Goal: Task Accomplishment & Management: Use online tool/utility

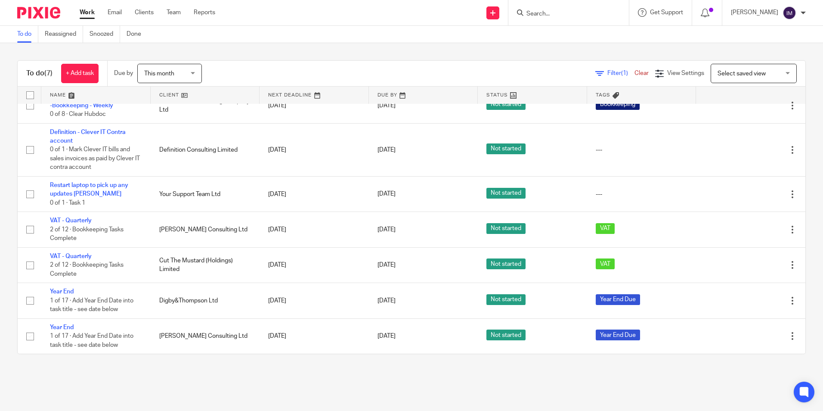
scroll to position [25, 0]
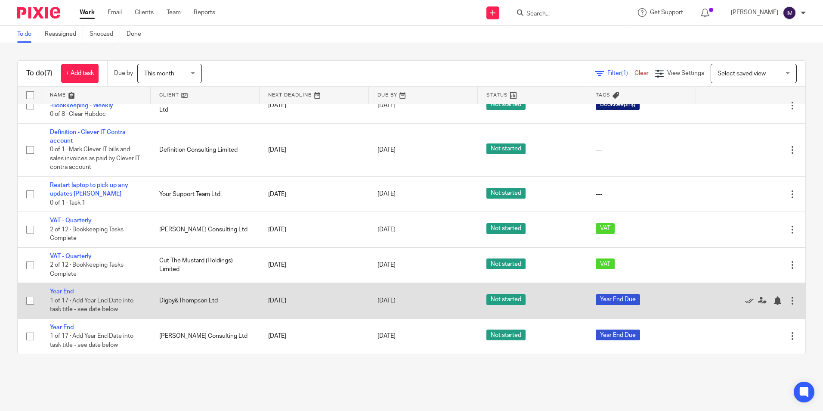
click at [62, 290] on link "Year End" at bounding box center [62, 291] width 24 height 6
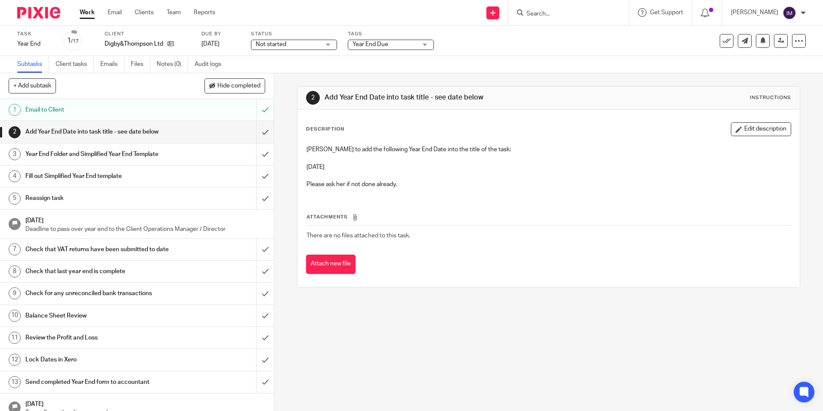
click at [114, 153] on h1 "Year End Folder and Simplified Year End Template" at bounding box center [99, 154] width 148 height 13
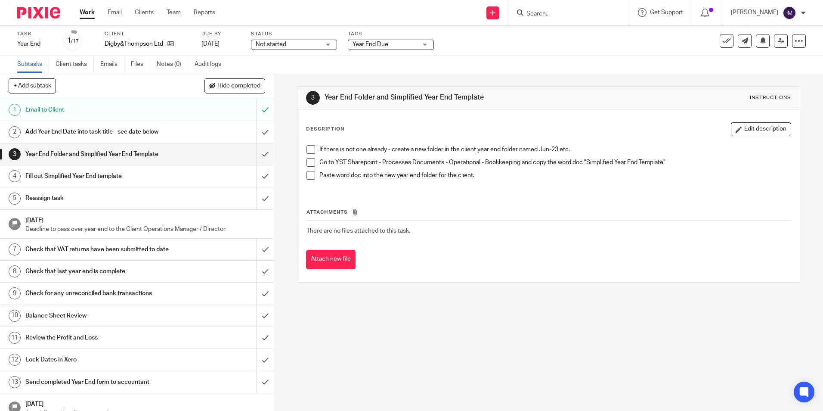
click at [90, 175] on h1 "Fill out Simplified Year End template" at bounding box center [99, 176] width 148 height 13
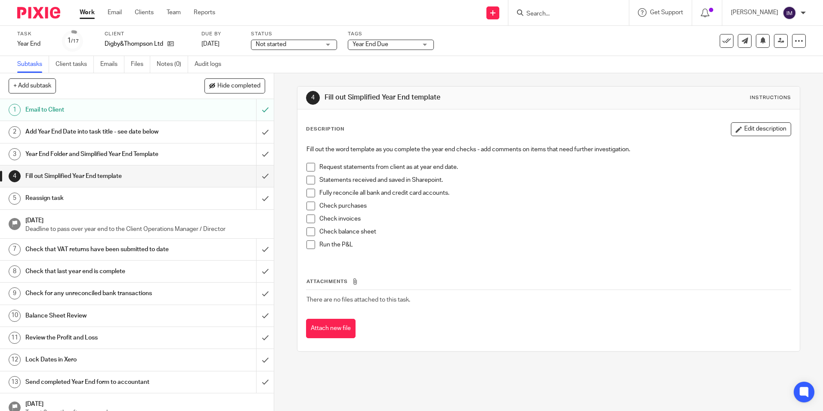
click at [143, 155] on h1 "Year End Folder and Simplified Year End Template" at bounding box center [99, 154] width 148 height 13
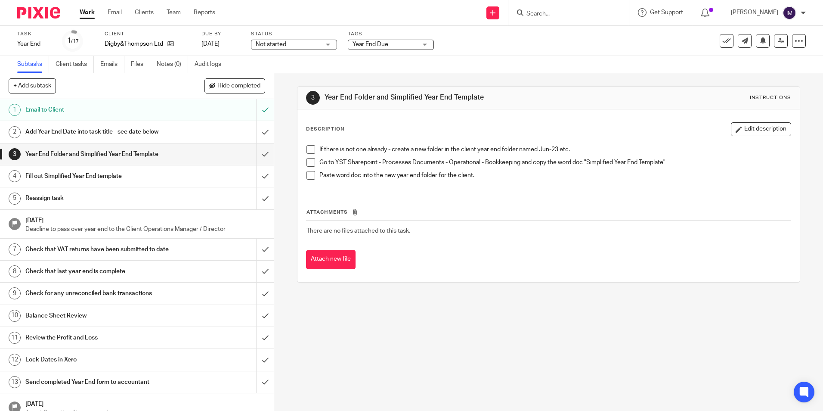
click at [150, 130] on h1 "Add Year End Date into task title - see date below" at bounding box center [99, 131] width 148 height 13
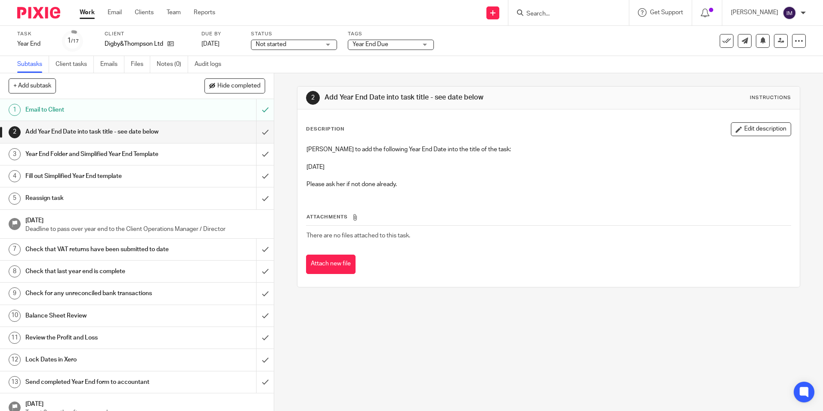
click at [82, 9] on link "Work" at bounding box center [87, 12] width 15 height 9
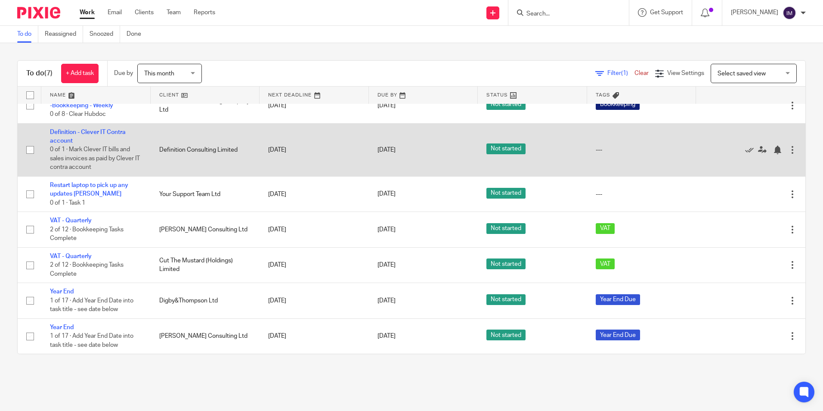
scroll to position [25, 0]
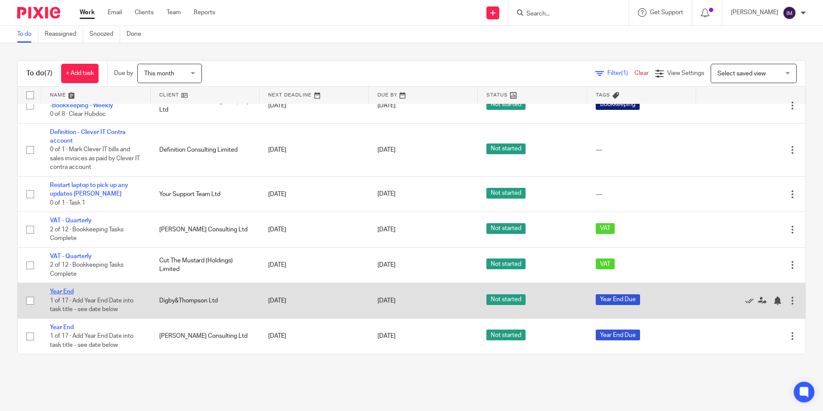
click at [58, 290] on link "Year End" at bounding box center [62, 291] width 24 height 6
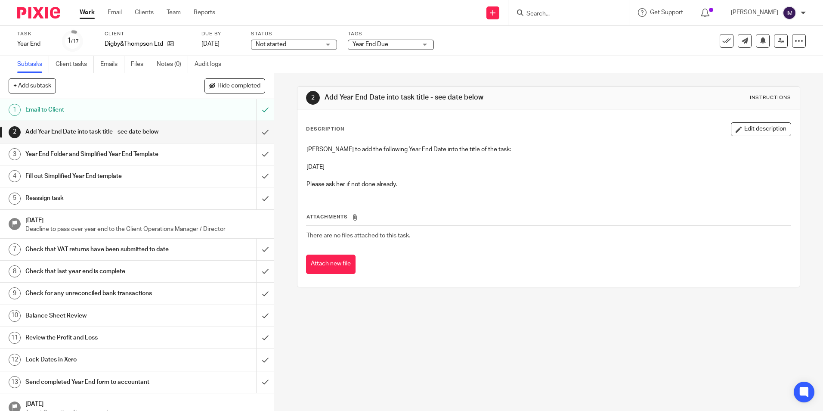
click at [170, 112] on div "Email to Client" at bounding box center [136, 109] width 222 height 13
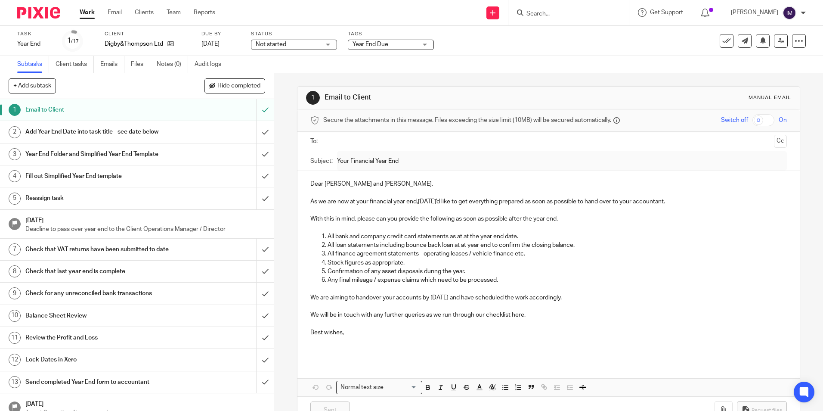
click at [126, 151] on h1 "Year End Folder and Simplified Year End Template" at bounding box center [99, 154] width 148 height 13
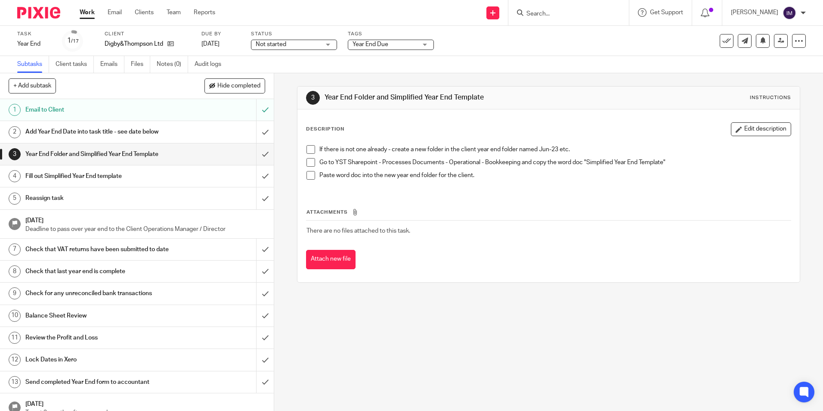
click at [308, 153] on span at bounding box center [310, 149] width 9 height 9
click at [308, 161] on span at bounding box center [310, 162] width 9 height 9
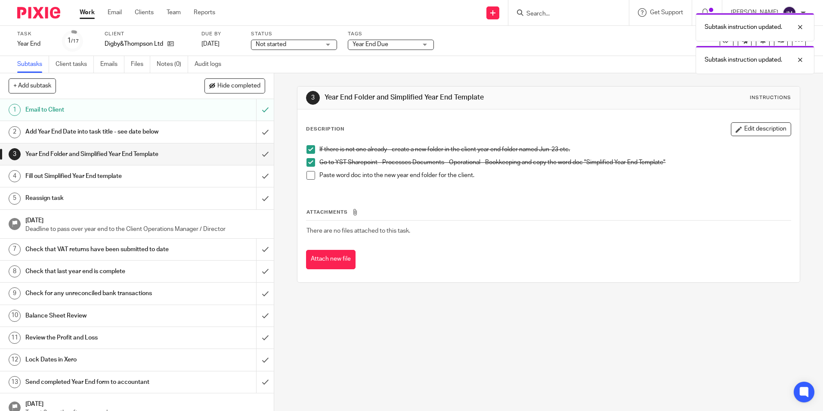
click at [310, 172] on span at bounding box center [310, 175] width 9 height 9
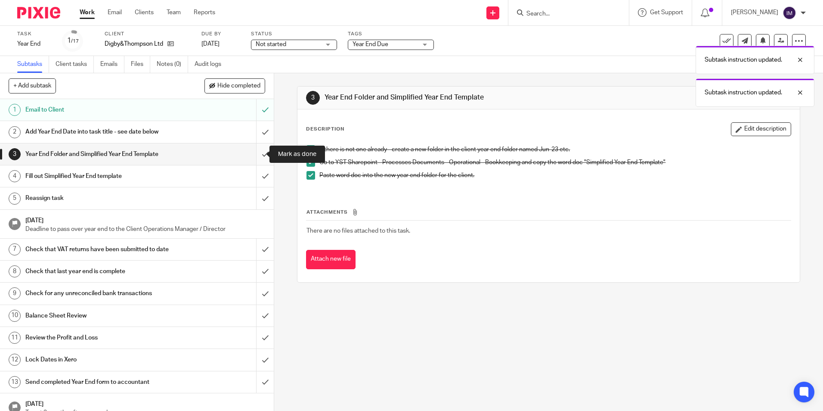
click at [257, 154] on input "submit" at bounding box center [137, 154] width 274 height 22
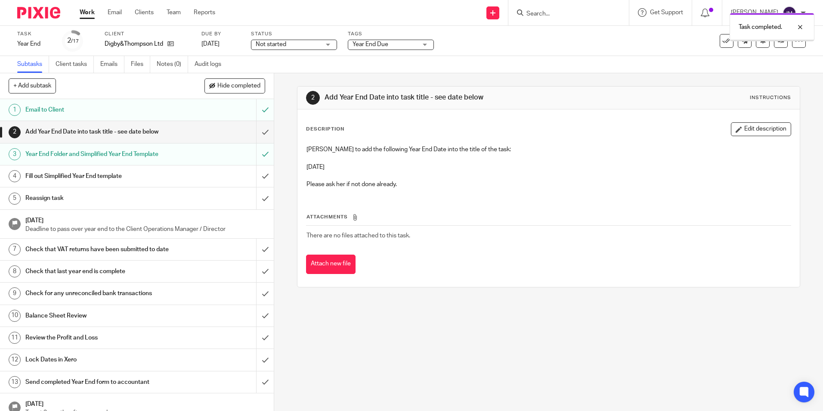
click at [140, 176] on h1 "Fill out Simplified Year End template" at bounding box center [99, 176] width 148 height 13
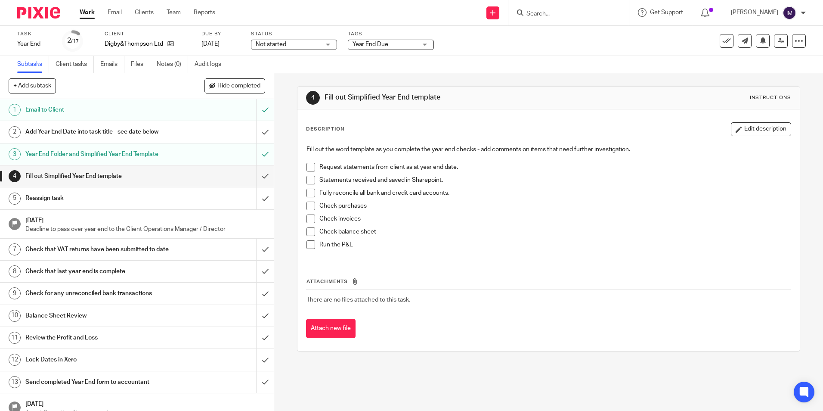
click at [306, 169] on span at bounding box center [310, 167] width 9 height 9
click at [90, 15] on link "Work" at bounding box center [87, 12] width 15 height 9
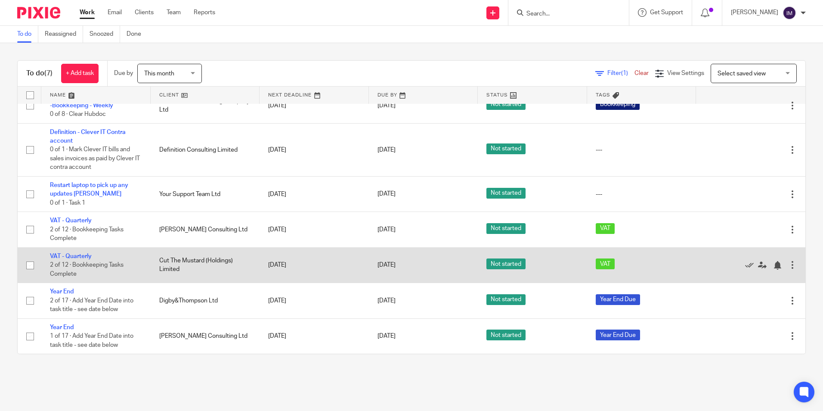
scroll to position [25, 0]
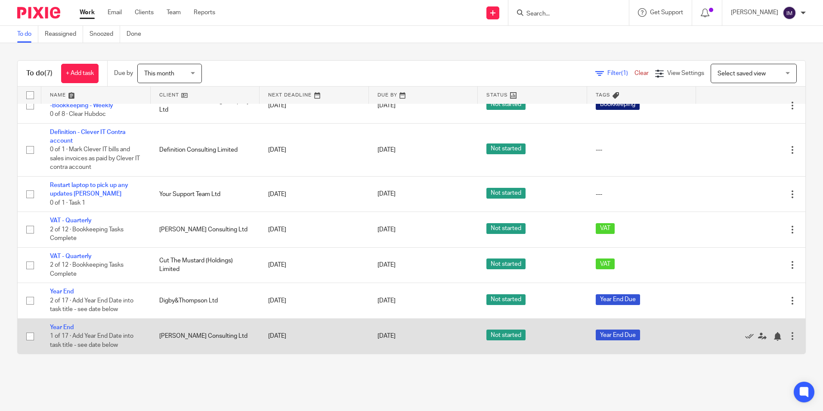
click at [62, 330] on td "Year End 1 of 17 · Add Year End Date into task title - see date below" at bounding box center [95, 335] width 109 height 35
click at [64, 324] on link "Year End" at bounding box center [62, 327] width 24 height 6
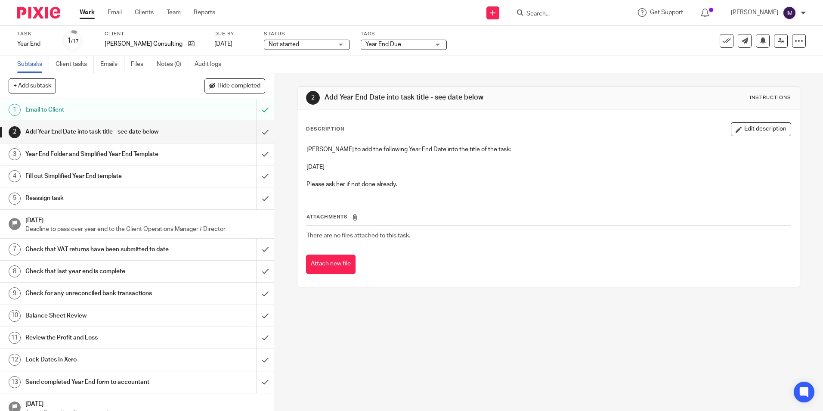
click at [117, 153] on h1 "Year End Folder and Simplified Year End Template" at bounding box center [99, 154] width 148 height 13
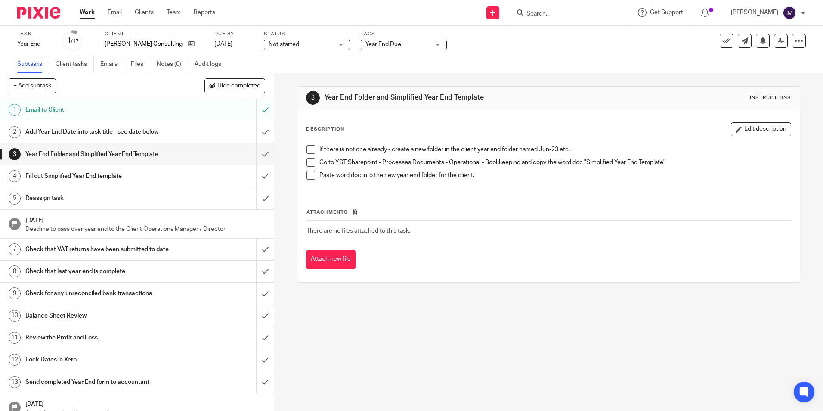
click at [306, 147] on span at bounding box center [310, 149] width 9 height 9
click at [306, 161] on span at bounding box center [310, 162] width 9 height 9
click at [306, 173] on span at bounding box center [310, 175] width 9 height 9
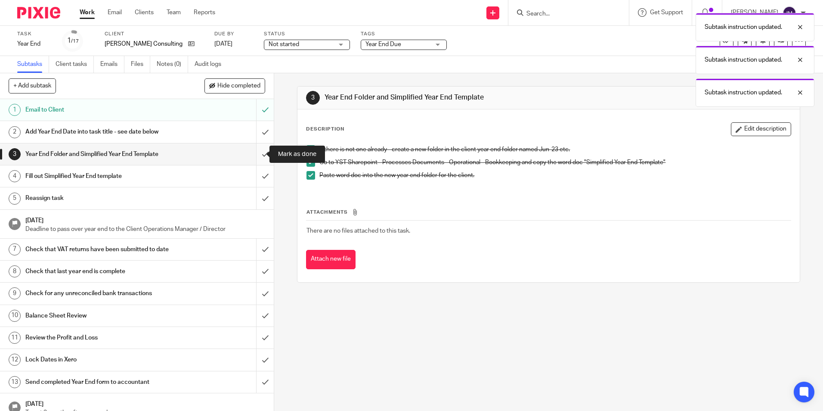
click at [258, 157] on input "submit" at bounding box center [137, 154] width 274 height 22
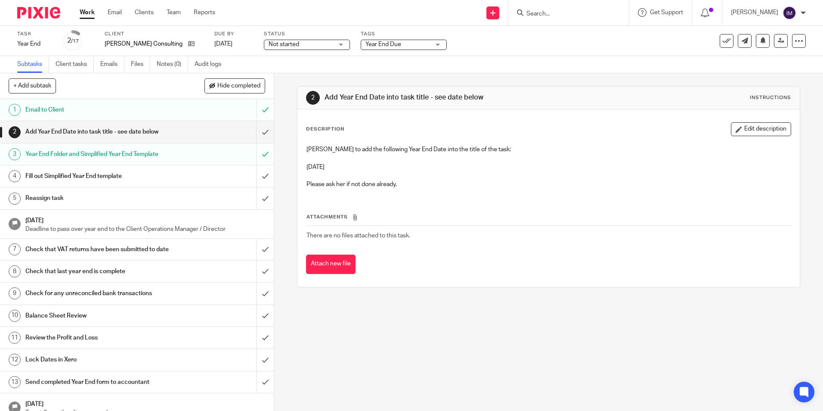
click at [83, 15] on link "Work" at bounding box center [87, 12] width 15 height 9
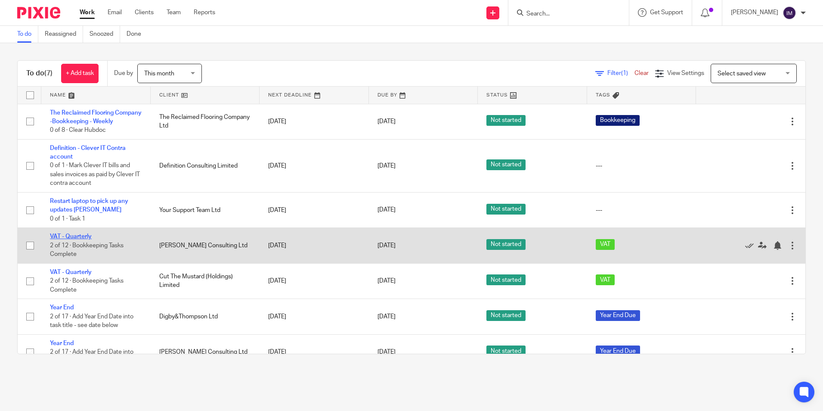
click at [87, 239] on link "VAT - Quarterly" at bounding box center [71, 236] width 42 height 6
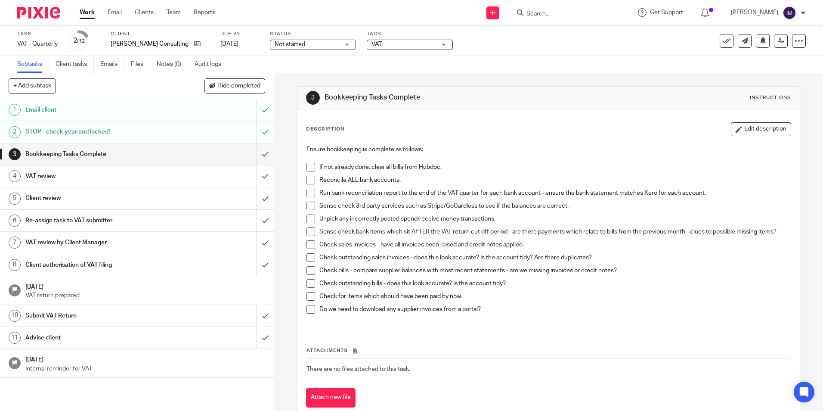
click at [308, 171] on li "If not already done, clear all bills from Hubdoc." at bounding box center [548, 169] width 484 height 13
click at [307, 167] on span at bounding box center [310, 167] width 9 height 9
click at [88, 15] on link "Work" at bounding box center [87, 12] width 15 height 9
